Goal: Task Accomplishment & Management: Manage account settings

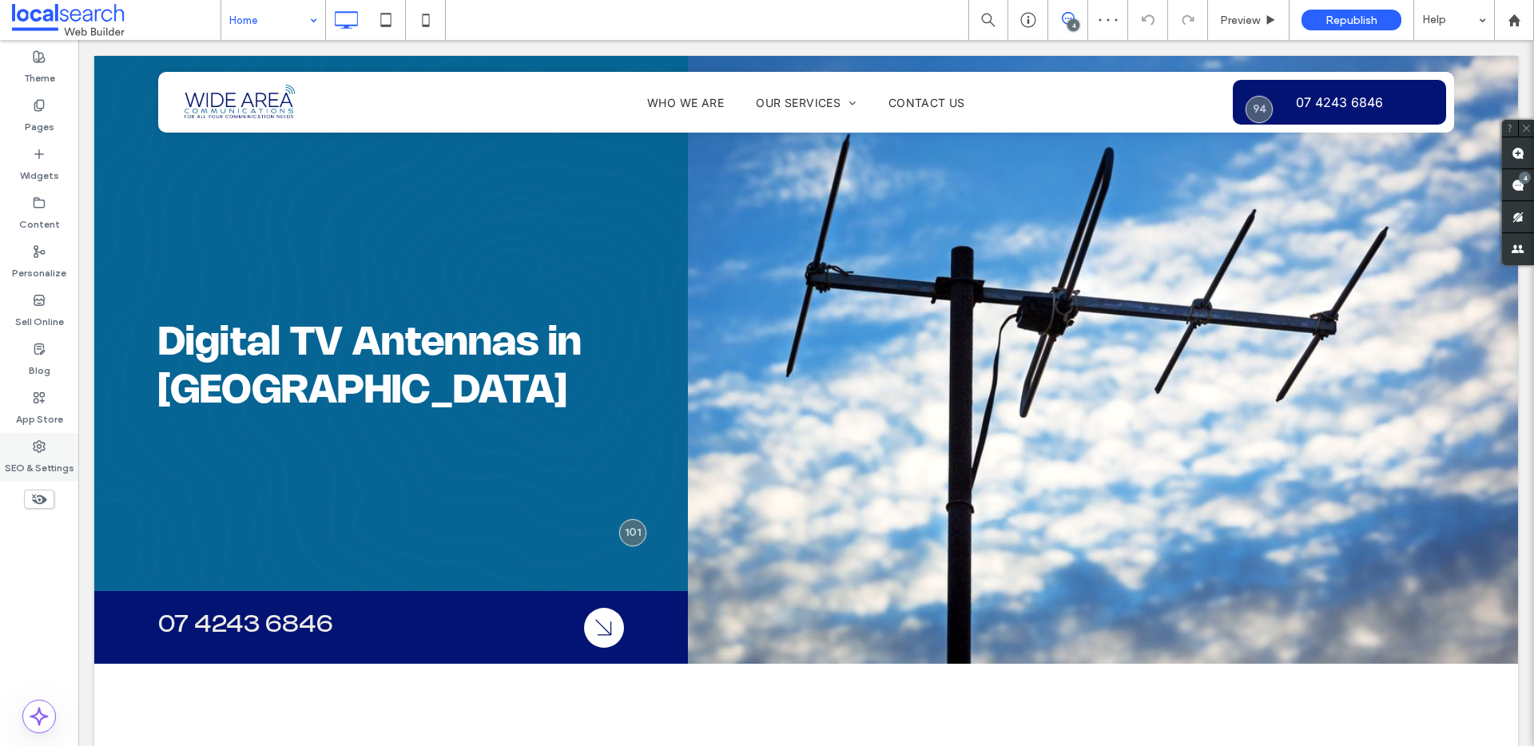
click at [37, 434] on div "SEO & Settings" at bounding box center [39, 457] width 78 height 49
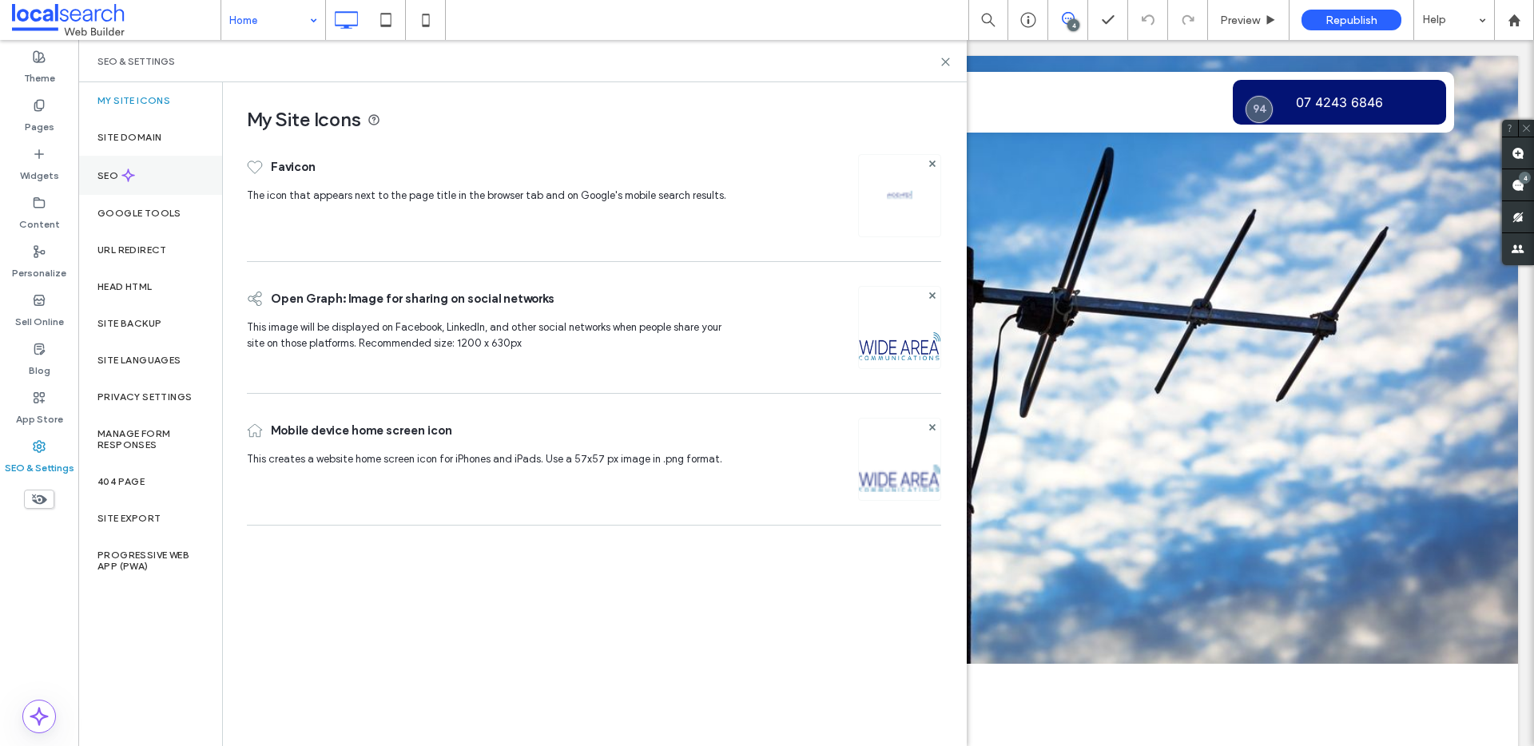
click at [148, 172] on div "SEO" at bounding box center [150, 175] width 144 height 39
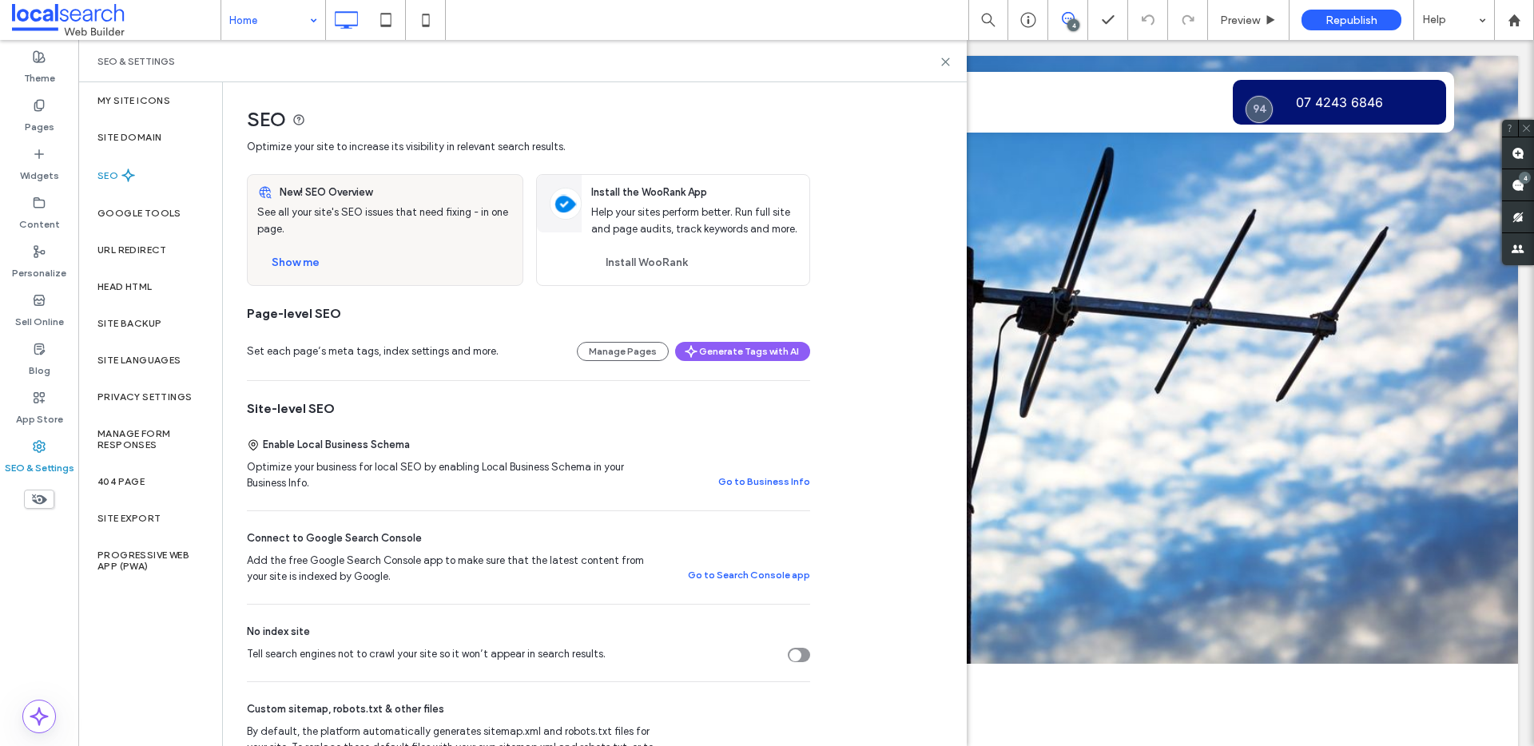
click at [59, 132] on div "Pages" at bounding box center [39, 116] width 78 height 49
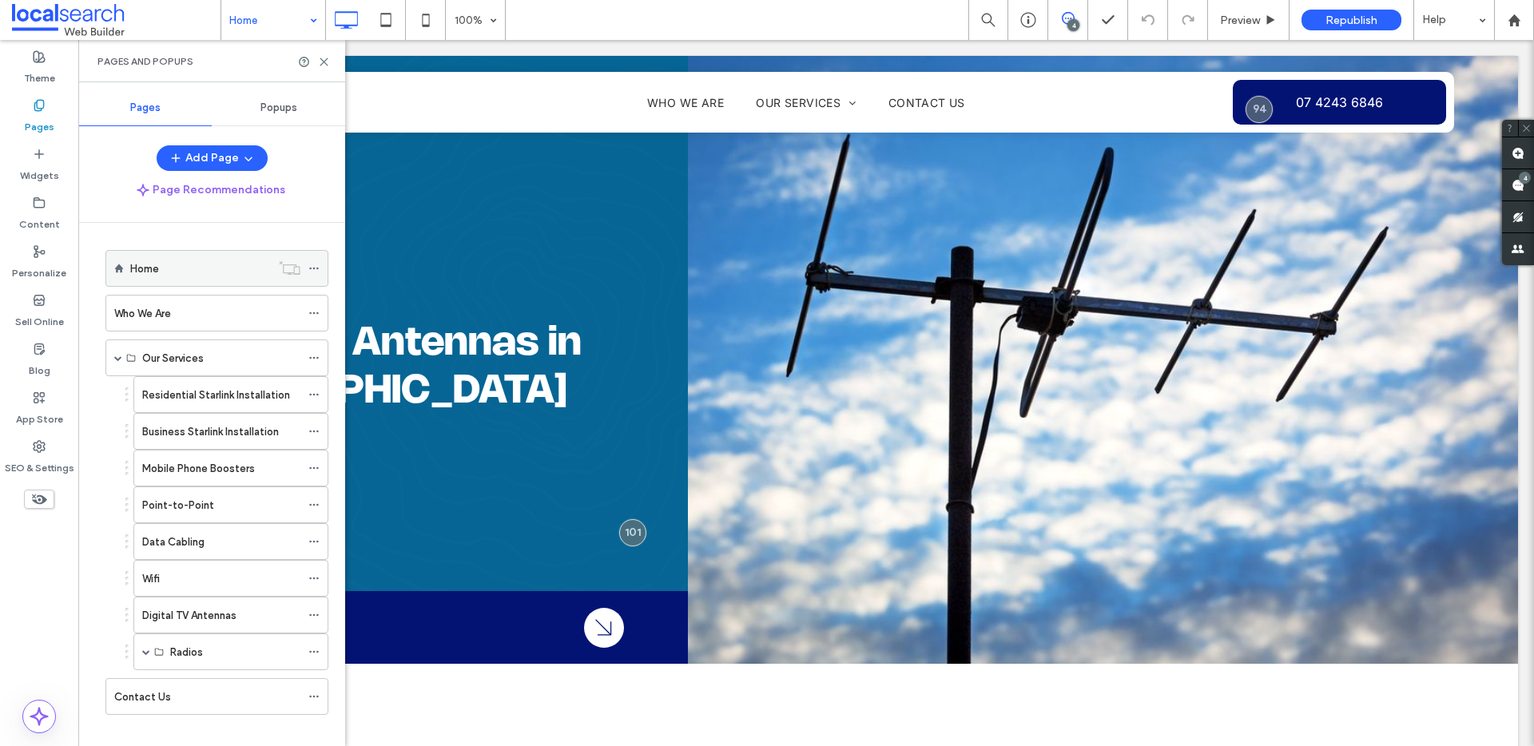
click at [311, 267] on icon at bounding box center [313, 268] width 11 height 11
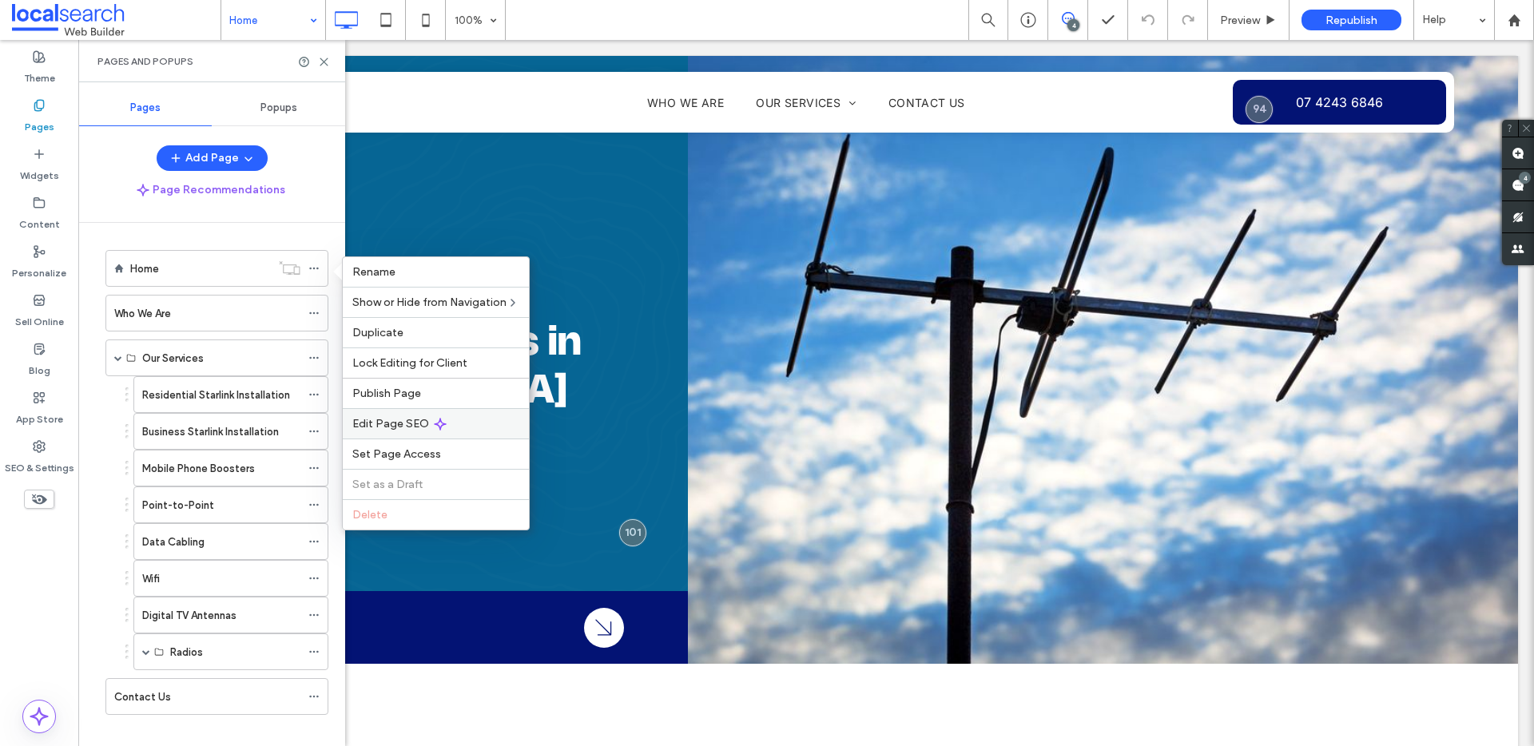
click at [382, 424] on span "Edit Page SEO" at bounding box center [390, 424] width 77 height 14
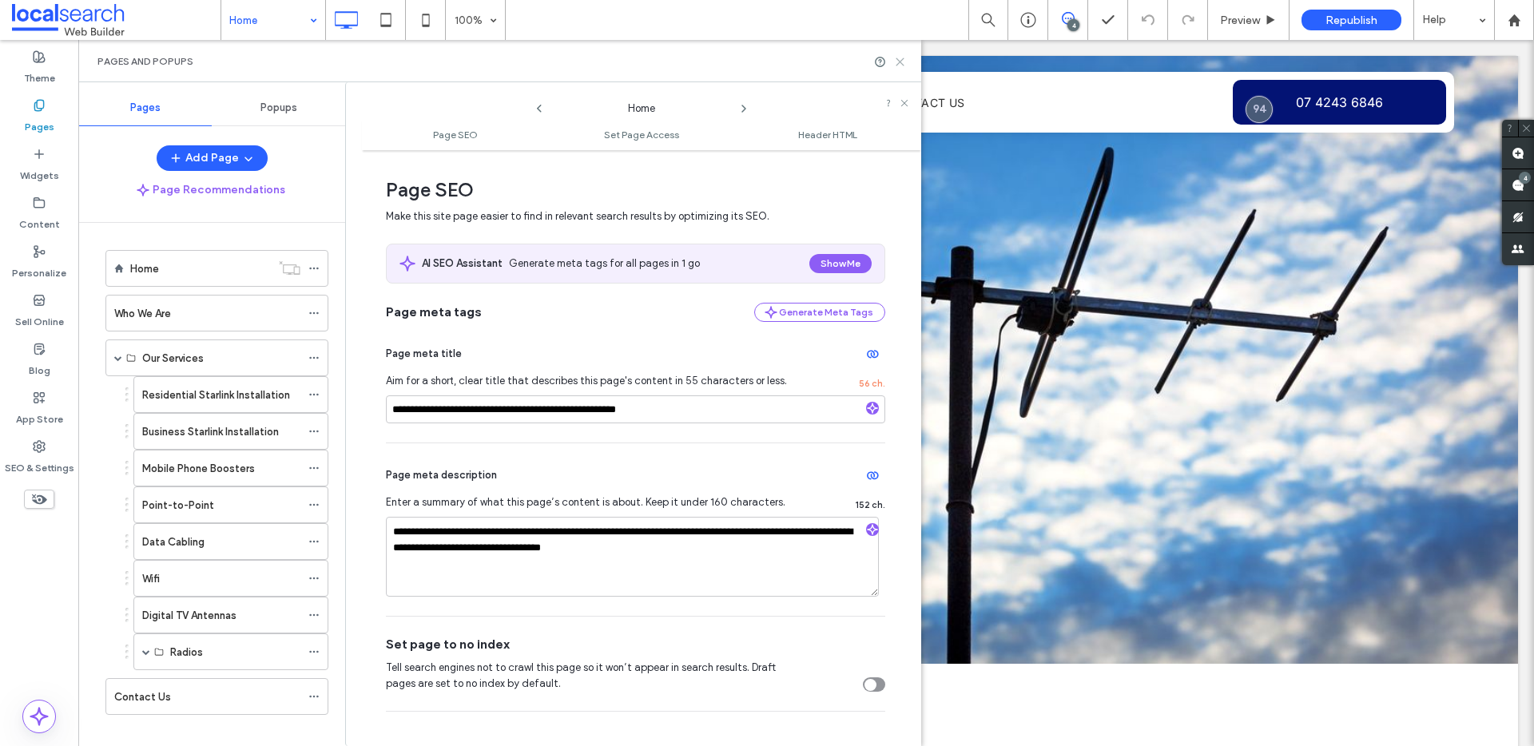
click at [904, 61] on icon at bounding box center [900, 62] width 12 height 12
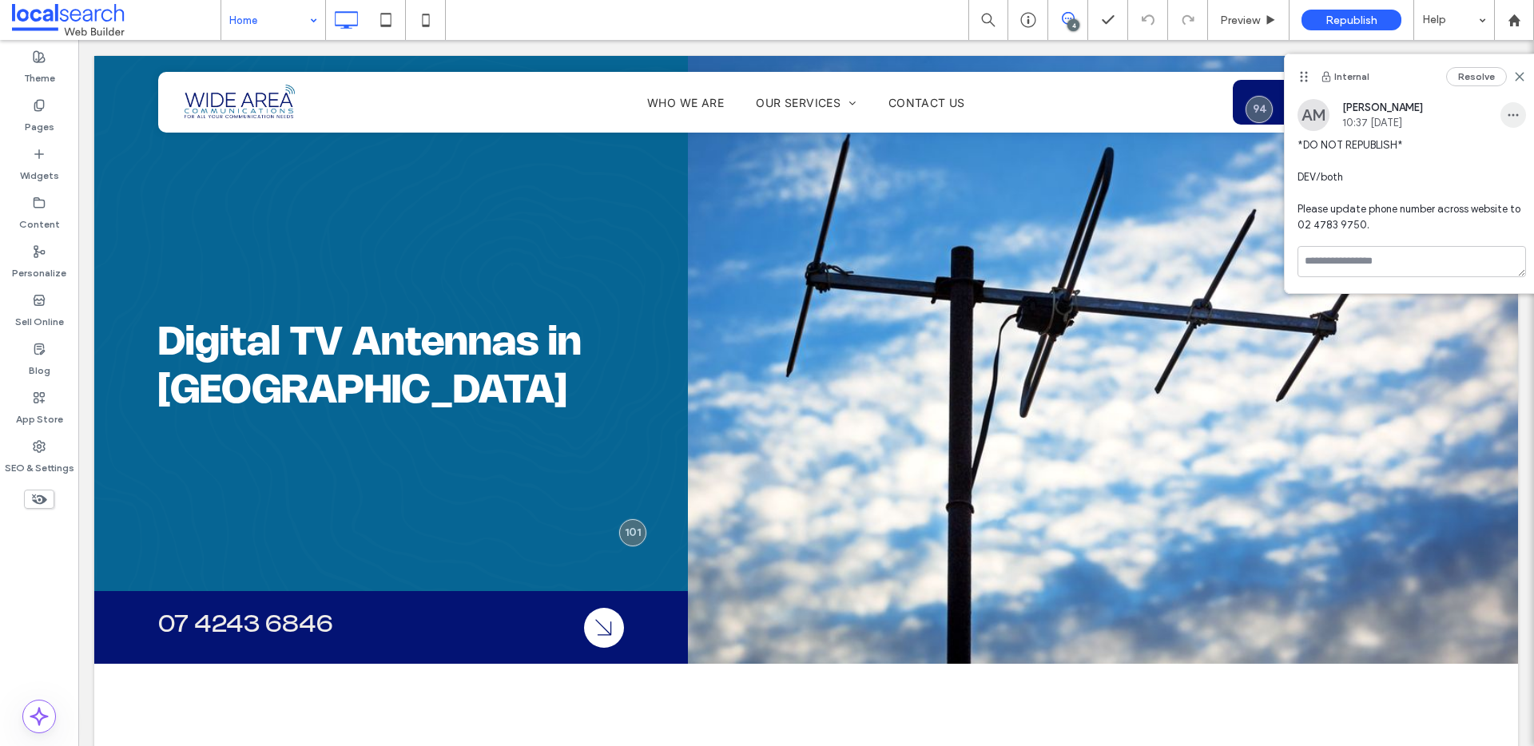
click at [1515, 114] on icon "button" at bounding box center [1513, 115] width 13 height 13
click at [1440, 153] on div "Edit" at bounding box center [1454, 156] width 142 height 30
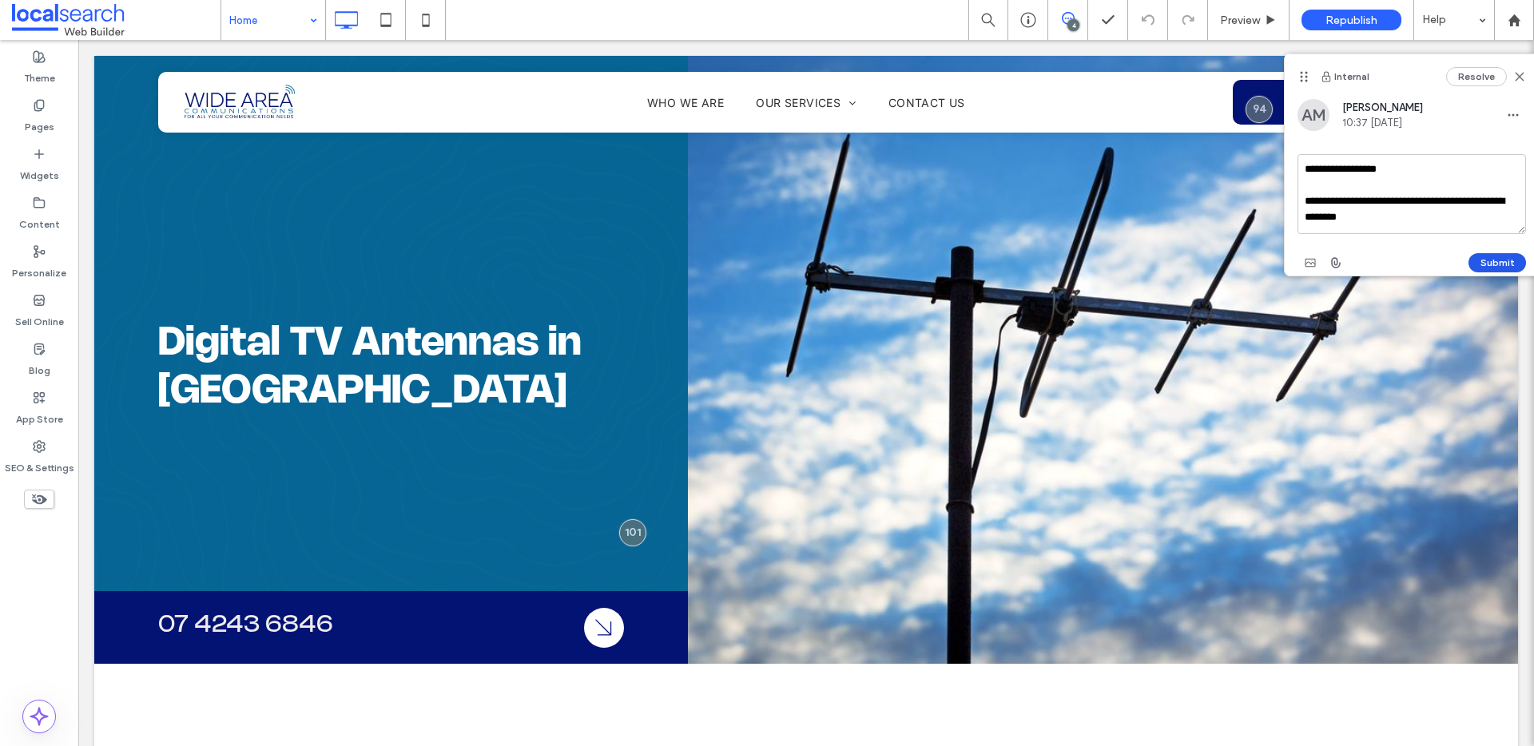
type textarea "**********"
click at [1485, 257] on button "Submit" at bounding box center [1498, 262] width 58 height 19
